Goal: Find contact information: Find contact information

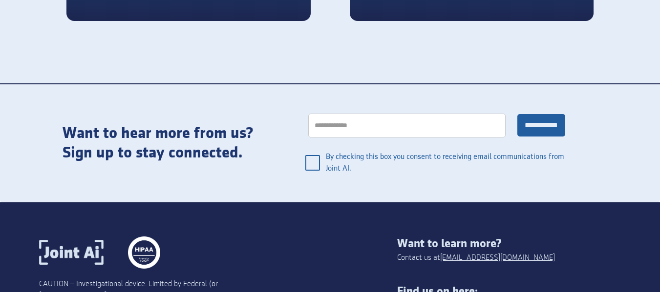
scroll to position [2027, 0]
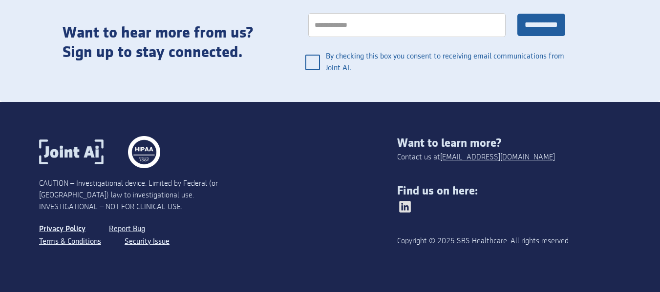
click at [58, 226] on link "Privacy Policy" at bounding box center [62, 229] width 46 height 13
click at [74, 244] on link "Terms & Conditions" at bounding box center [71, 242] width 64 height 13
click at [407, 208] on img at bounding box center [405, 207] width 16 height 16
click at [150, 239] on link "Security Issue" at bounding box center [147, 242] width 47 height 13
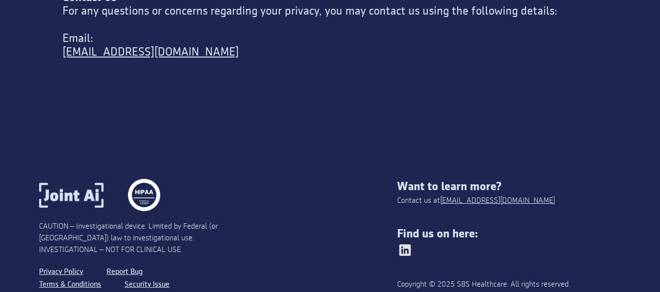
scroll to position [4082, 0]
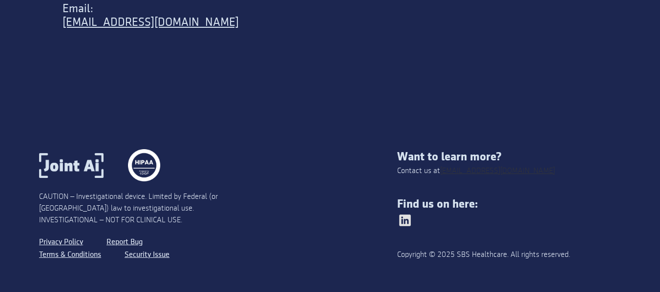
drag, startPoint x: 502, startPoint y: 159, endPoint x: 494, endPoint y: 158, distance: 8.8
click at [494, 158] on div "Want to learn more? Contact us at [EMAIL_ADDRESS][DOMAIN_NAME] Find us on here:…" at bounding box center [509, 210] width 224 height 122
copy div "Contact us at [EMAIL_ADDRESS][DOMAIN_NAME]"
drag, startPoint x: 463, startPoint y: 243, endPoint x: 509, endPoint y: 243, distance: 45.9
click at [509, 249] on div "Copyright © 2025 SBS Healthcare. All rights reserved." at bounding box center [486, 255] width 179 height 12
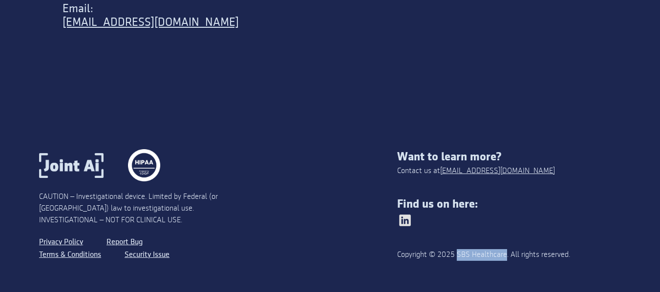
copy div "SBS Healthcare"
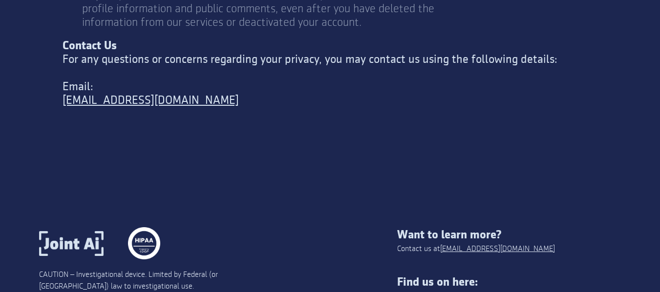
scroll to position [3887, 0]
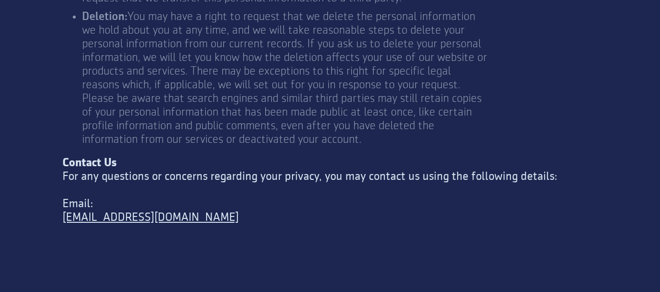
click at [176, 69] on li "Deletion: You may have a right to request that we delete the personal informati…" at bounding box center [286, 78] width 408 height 137
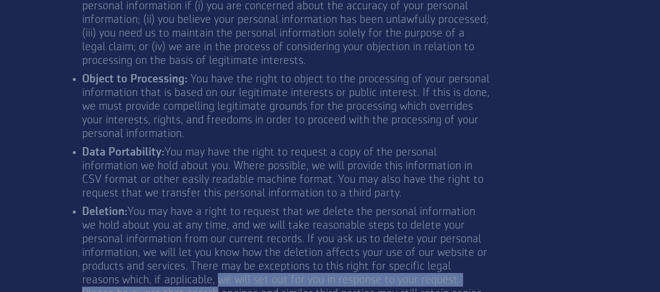
scroll to position [3936, 0]
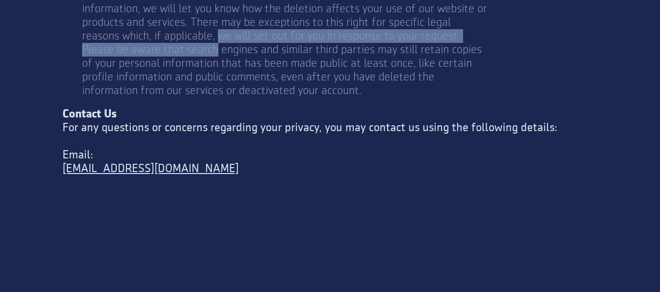
drag, startPoint x: 221, startPoint y: 151, endPoint x: 113, endPoint y: 166, distance: 109.4
click at [113, 166] on div "Contact Us For any questions or concerns regarding your privacy, you may contac…" at bounding box center [329, 148] width 535 height 82
